Goal: Navigation & Orientation: Find specific page/section

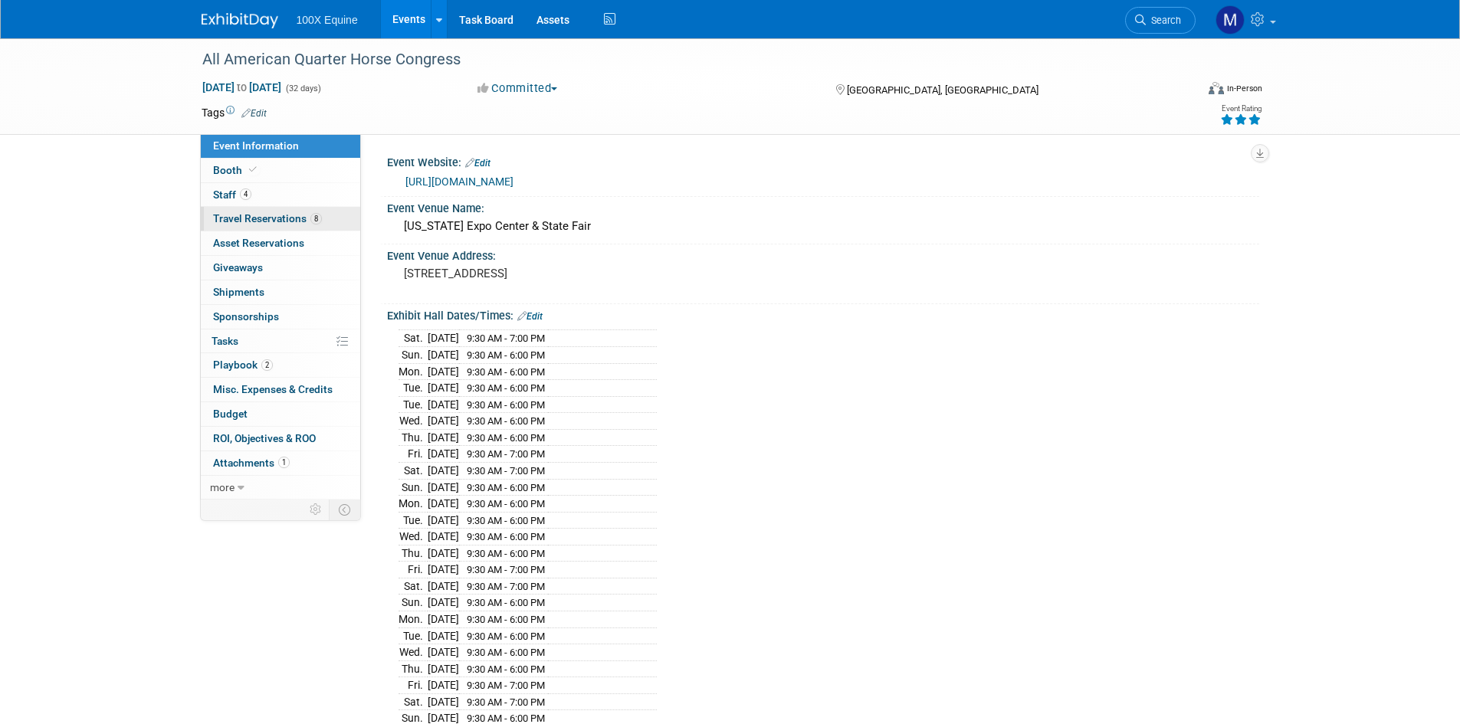
click at [263, 218] on span "Travel Reservations 8" at bounding box center [267, 218] width 109 height 12
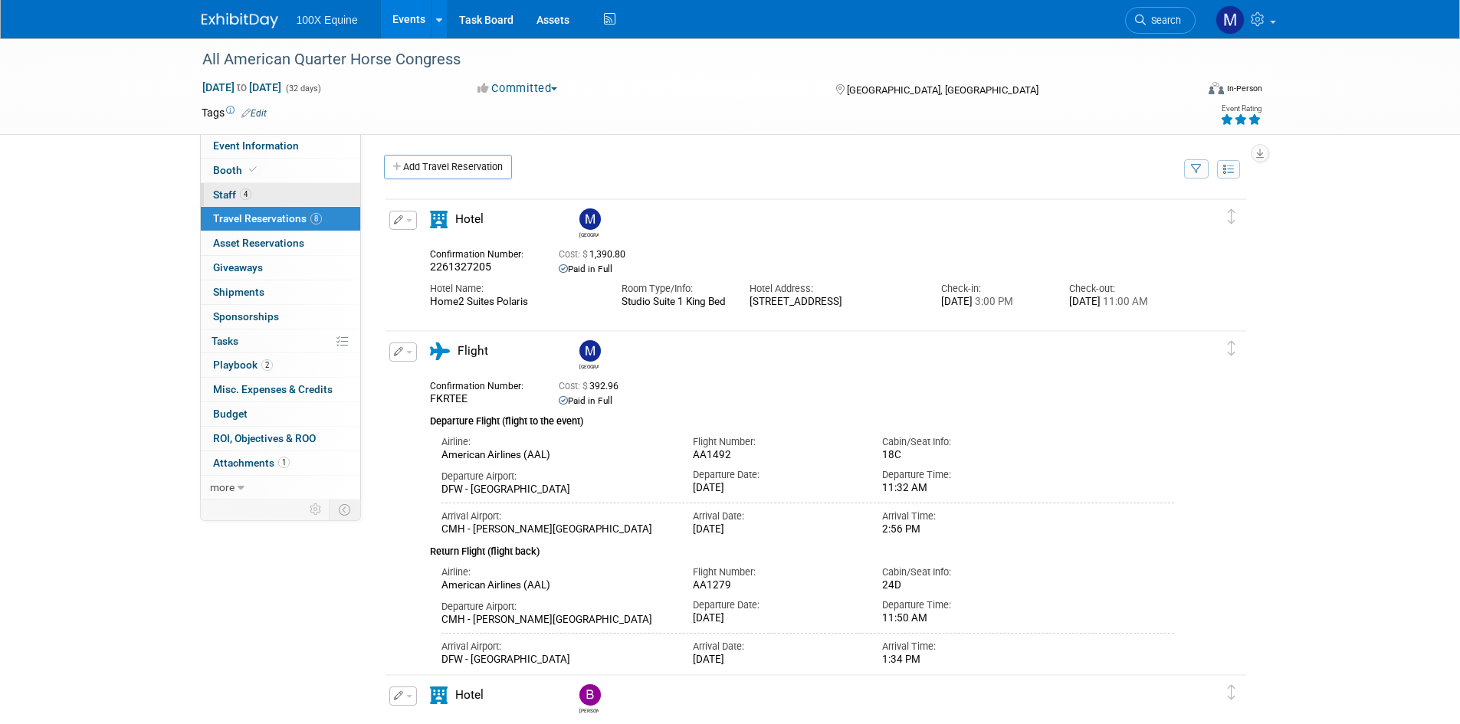
click at [275, 192] on link "4 Staff 4" at bounding box center [280, 195] width 159 height 24
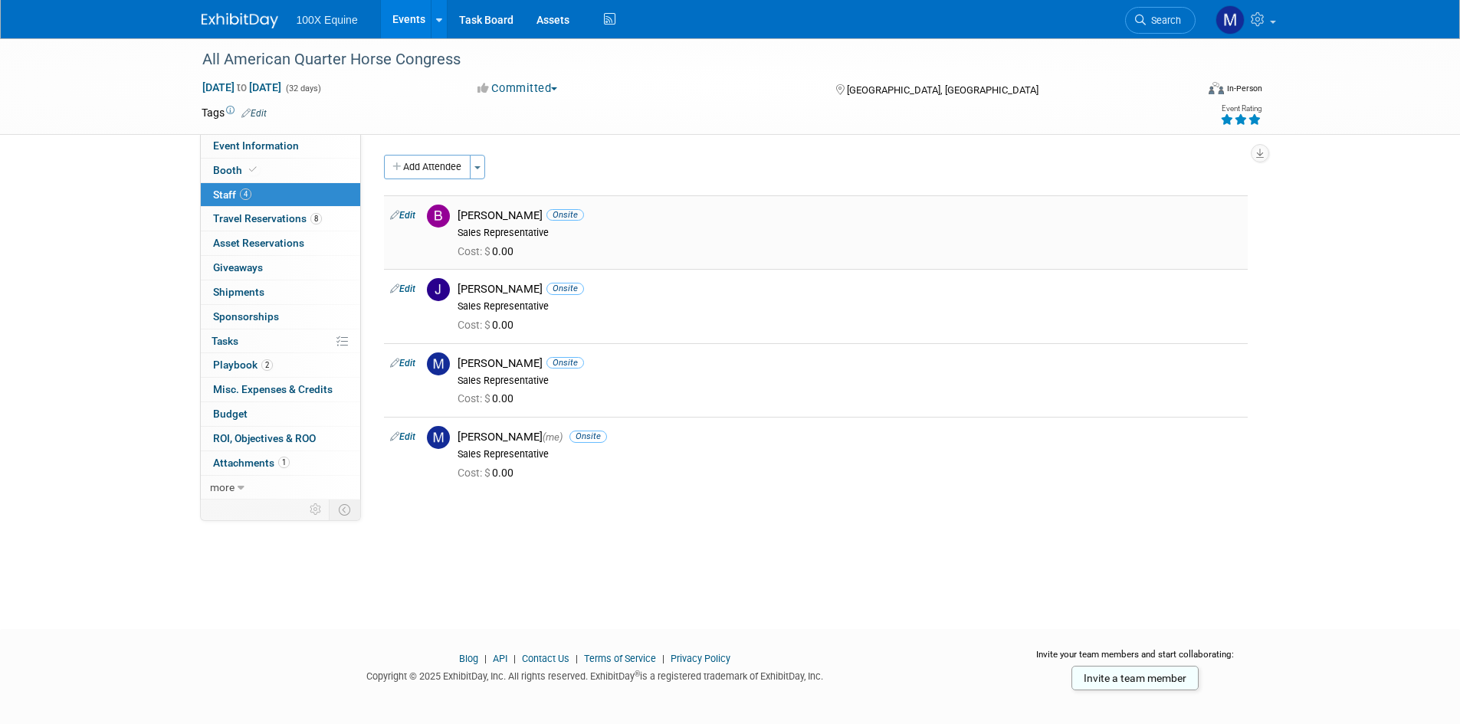
click at [437, 217] on img at bounding box center [438, 216] width 23 height 23
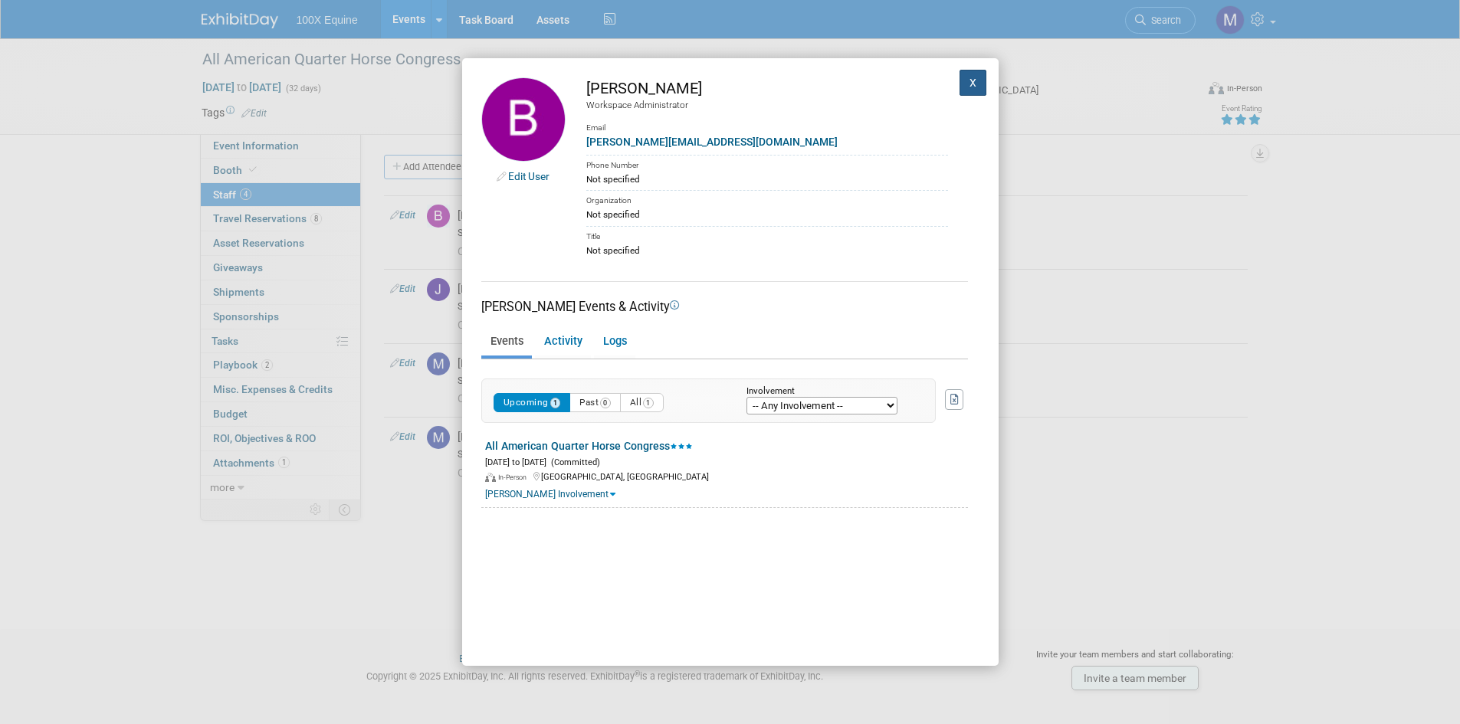
click at [959, 90] on button "X" at bounding box center [973, 83] width 28 height 26
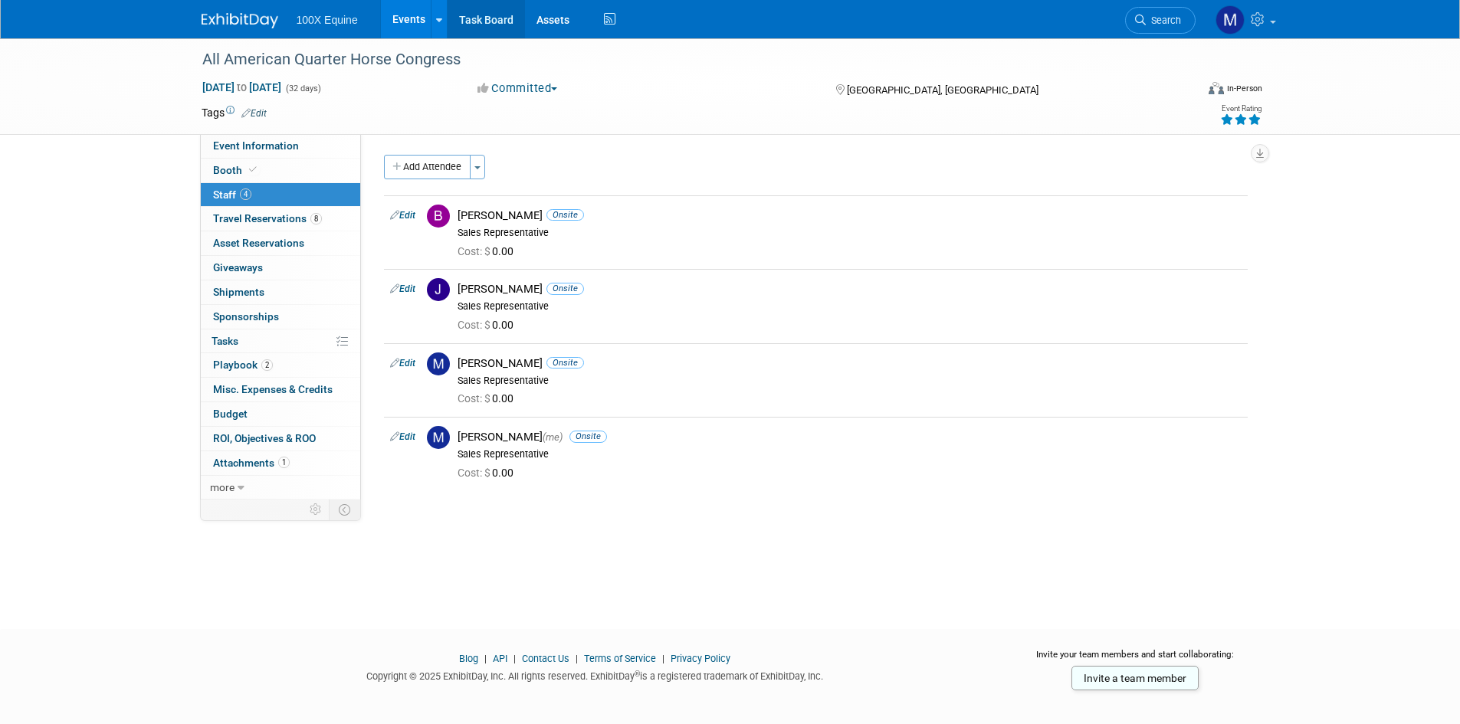
click at [484, 21] on link "Task Board" at bounding box center [486, 19] width 77 height 38
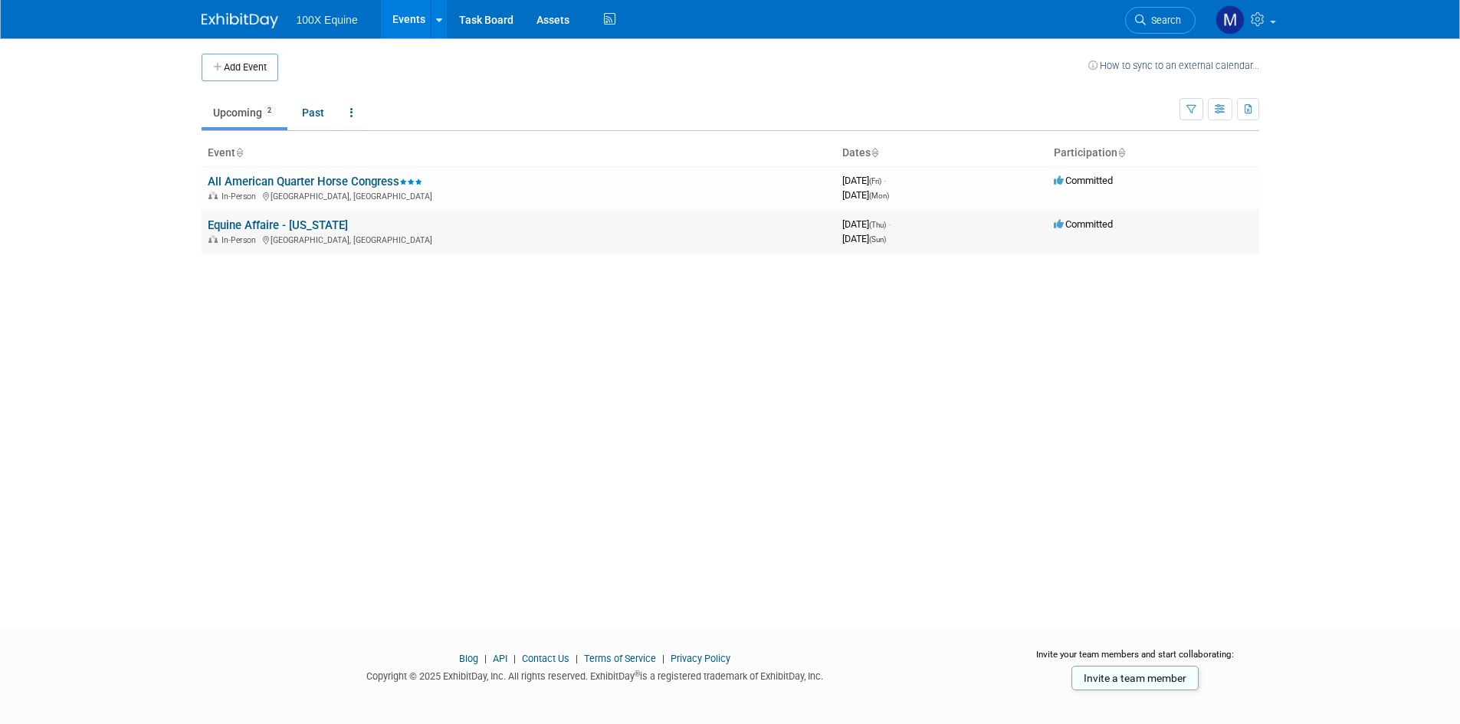
click at [389, 228] on td "Equine Affaire - [US_STATE] In-Person [GEOGRAPHIC_DATA], [GEOGRAPHIC_DATA]" at bounding box center [519, 232] width 635 height 44
click at [266, 224] on link "Equine Affaire - [US_STATE]" at bounding box center [278, 225] width 140 height 14
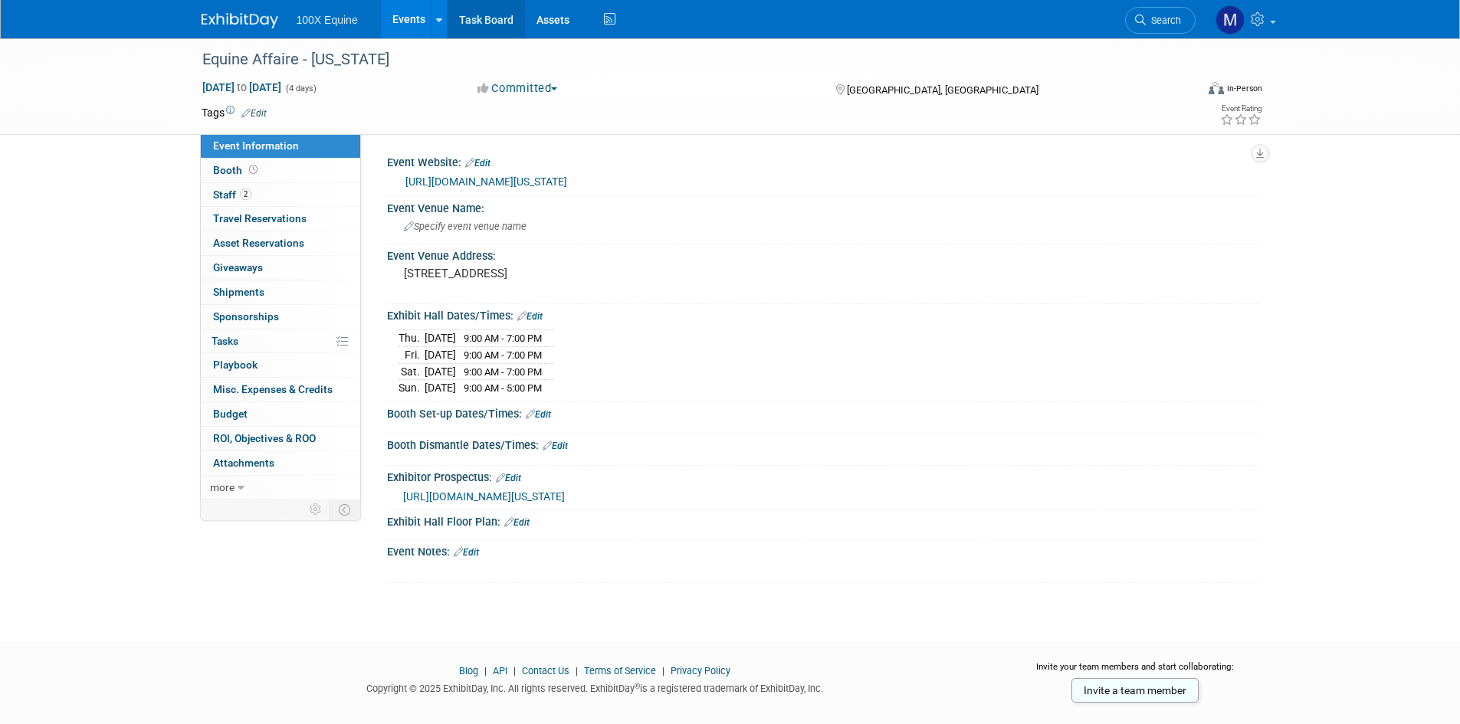
click at [488, 17] on link "Task Board" at bounding box center [486, 19] width 77 height 38
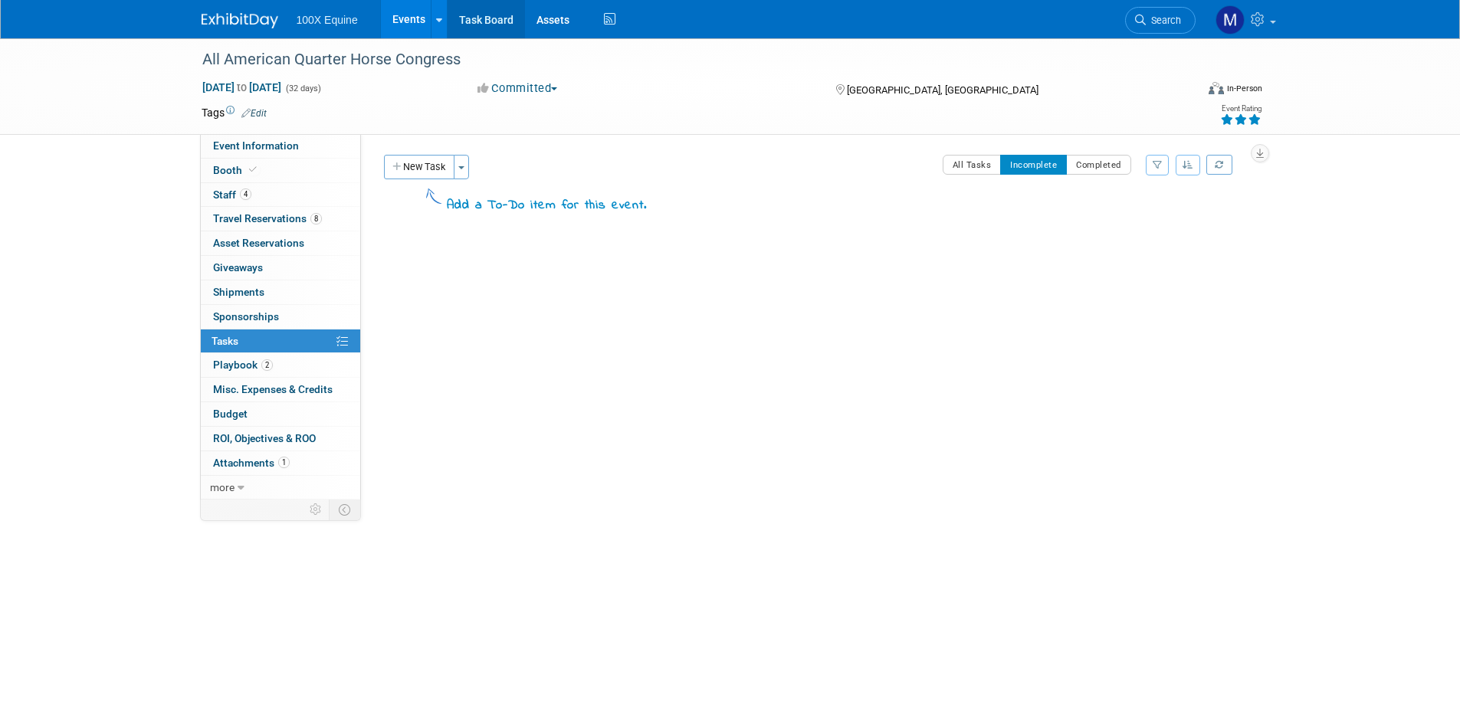
click at [487, 15] on link "Task Board" at bounding box center [486, 19] width 77 height 38
